Goal: Task Accomplishment & Management: Complete application form

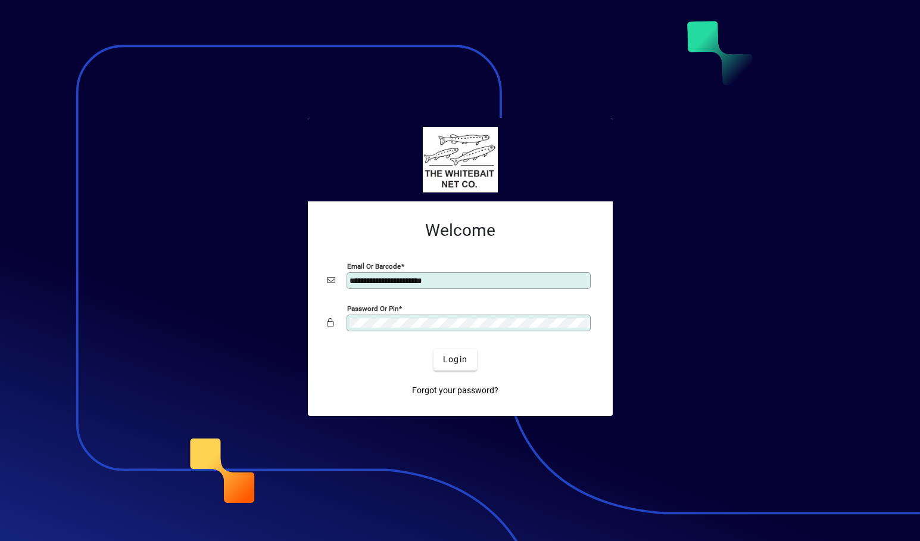
click at [431, 227] on h2 "Welcome" at bounding box center [460, 230] width 267 height 20
click at [488, 141] on div at bounding box center [460, 159] width 287 height 65
click at [516, 114] on div at bounding box center [460, 270] width 920 height 541
click at [519, 142] on div at bounding box center [460, 159] width 287 height 65
click at [503, 138] on div at bounding box center [460, 159] width 287 height 65
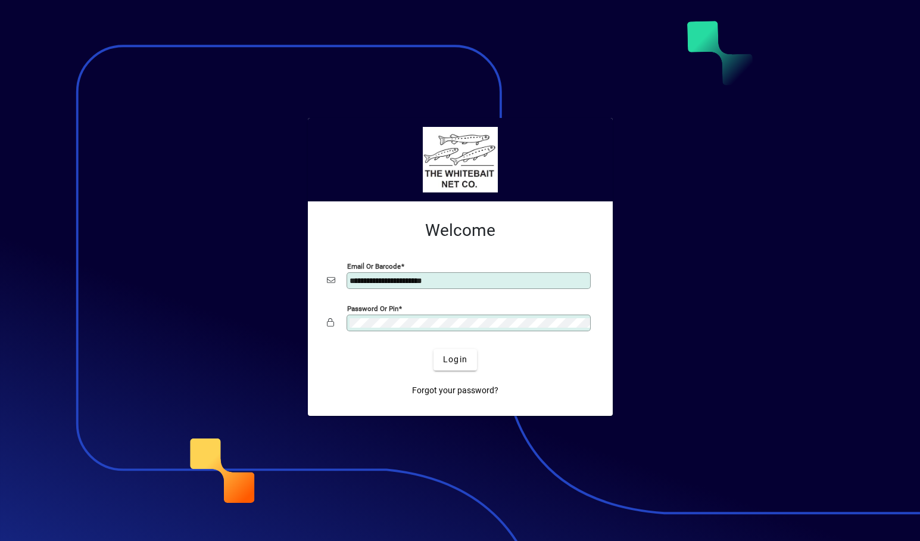
click at [444, 81] on div at bounding box center [460, 270] width 920 height 541
click at [426, 31] on div at bounding box center [460, 270] width 920 height 541
click at [173, 117] on div at bounding box center [460, 270] width 920 height 541
click at [171, 92] on div at bounding box center [460, 270] width 920 height 541
click at [88, 128] on div at bounding box center [460, 270] width 920 height 541
